Goal: Book appointment/travel/reservation

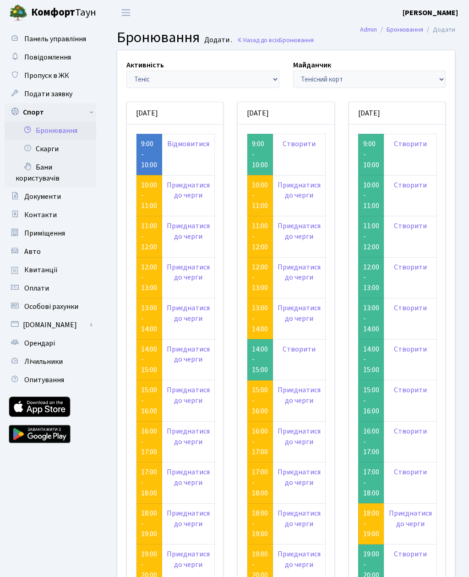
scroll to position [105, 0]
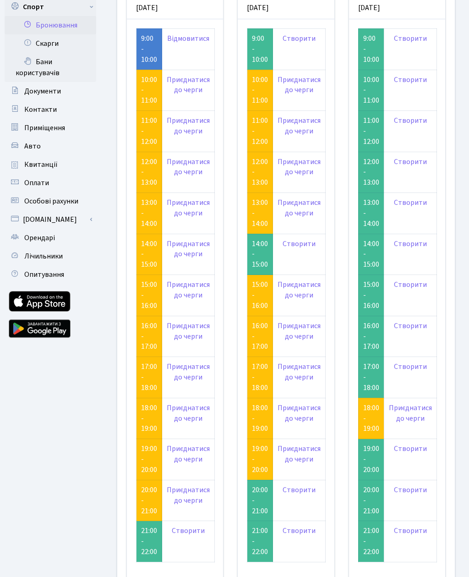
click at [143, 43] on link "9:00 - 10:00" at bounding box center [149, 48] width 16 height 31
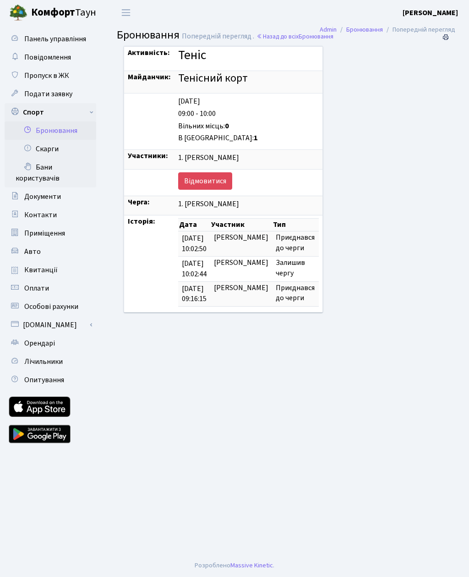
click at [40, 126] on link "Бронювання" at bounding box center [51, 130] width 92 height 18
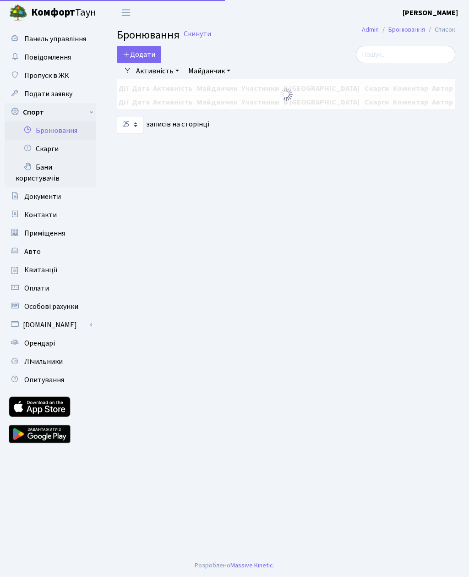
select select "25"
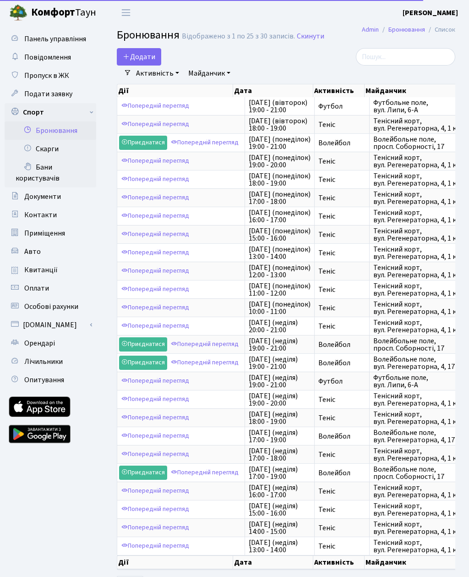
click at [136, 53] on button "Додати" at bounding box center [139, 56] width 44 height 17
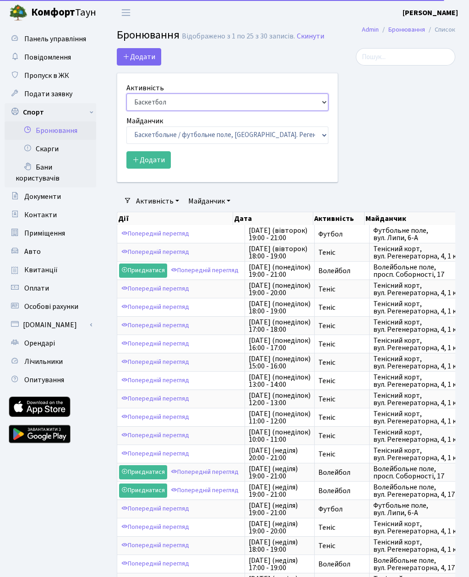
click at [198, 94] on select "Баскетбол Волейбол Йога Катання на роликах Настільний теніс Теніс Футбол Фітнес" at bounding box center [227, 101] width 202 height 17
select select "1"
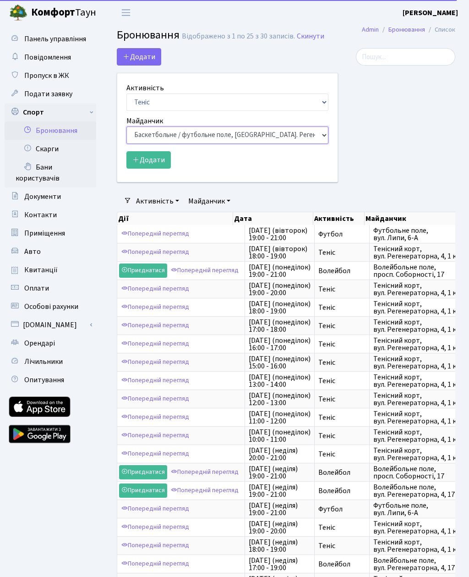
click at [249, 132] on select "Баскетбольне / футбольне поле, Вул. Регенераторна, 4, 1 корпус Баскетбольне пол…" at bounding box center [227, 134] width 202 height 17
select select "1"
click at [159, 154] on button "Додати" at bounding box center [148, 159] width 44 height 17
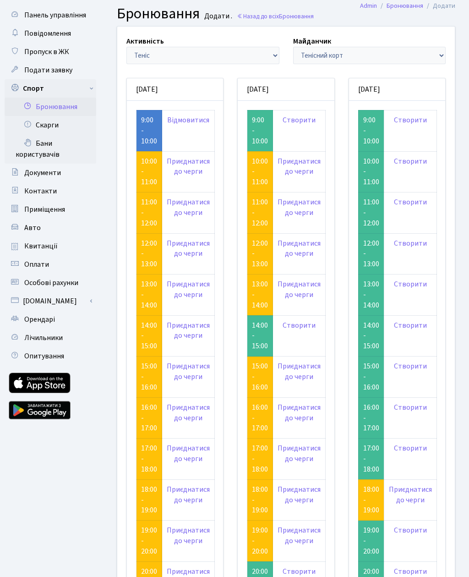
scroll to position [22, 0]
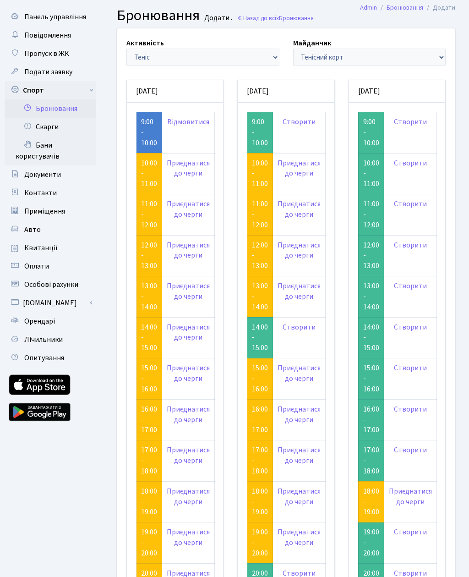
click at [154, 132] on td "9:00 - 10:00" at bounding box center [150, 132] width 26 height 41
click at [153, 124] on link "9:00 - 10:00" at bounding box center [149, 132] width 16 height 31
